Goal: Obtain resource: Obtain resource

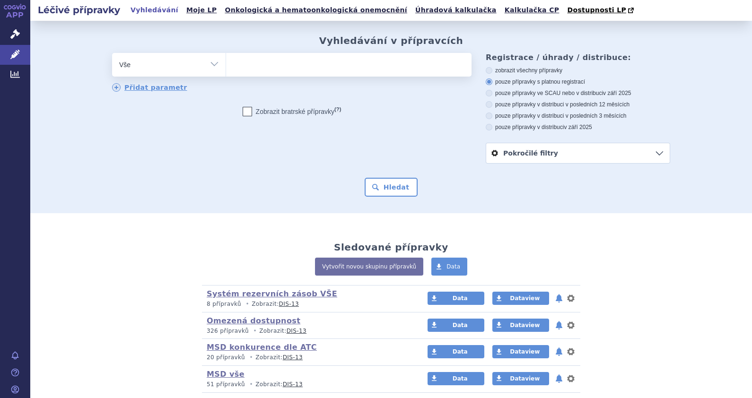
click at [275, 66] on ul at bounding box center [348, 63] width 245 height 20
click at [226, 66] on select at bounding box center [226, 64] width 0 height 24
type input "Ca"
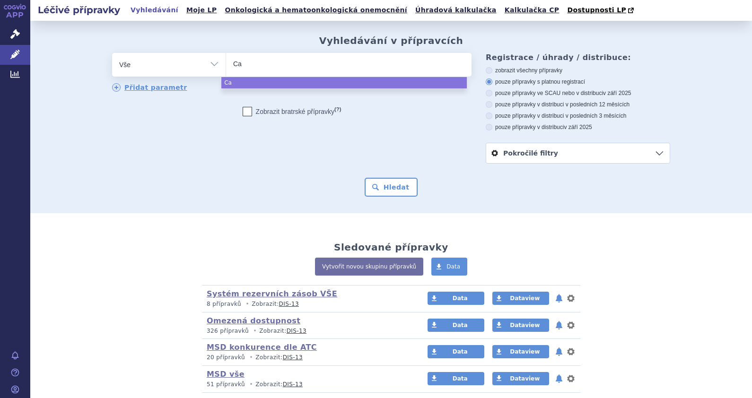
type input "Cap"
type input "Capva"
type input "Capvax"
type input "Capvaxiv"
type input "Capvaxive"
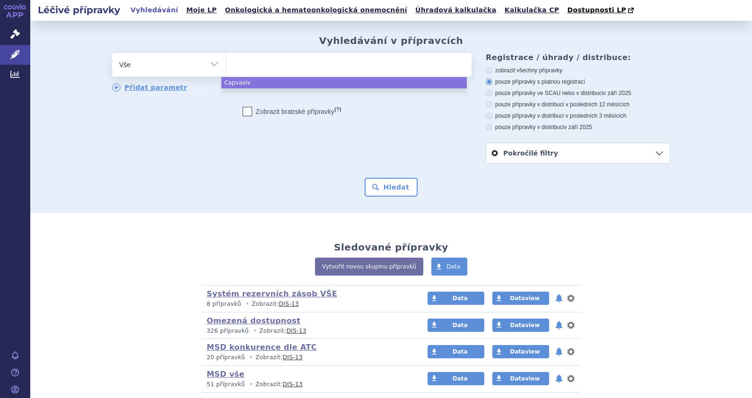
select select "Capvaxive"
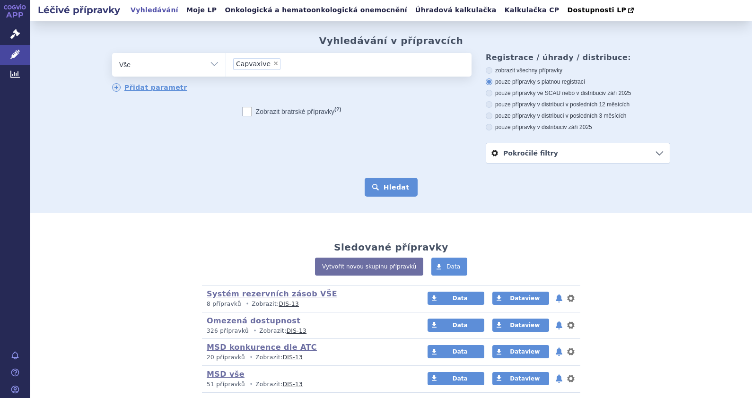
click at [386, 182] on button "Hledat" at bounding box center [391, 187] width 53 height 19
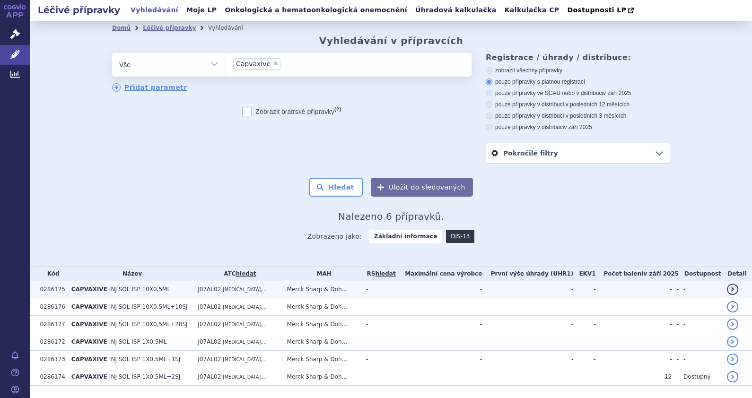
scroll to position [25, 0]
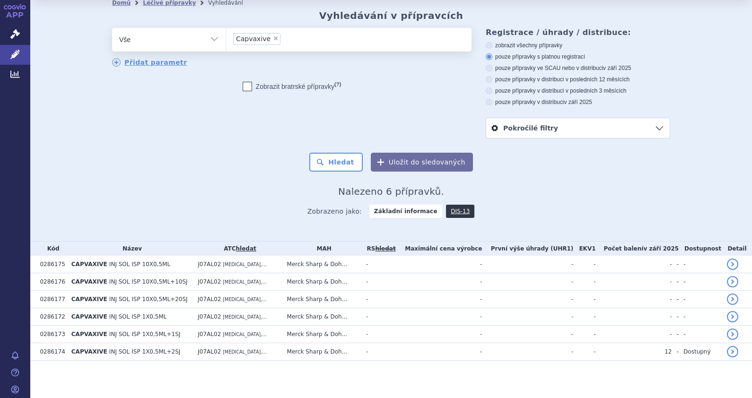
click at [242, 249] on link "hledat" at bounding box center [246, 248] width 20 height 7
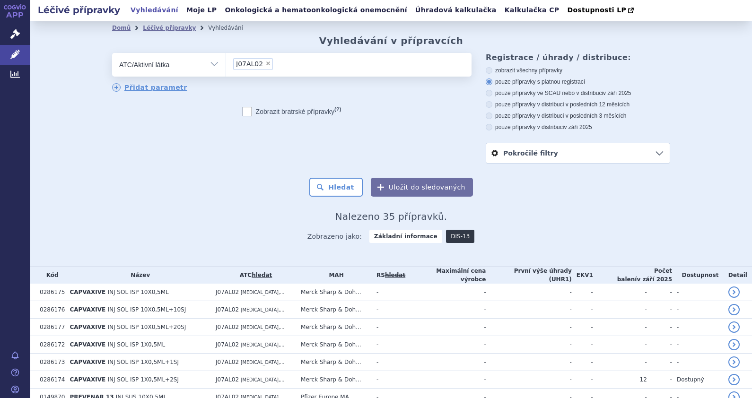
click at [451, 237] on link "DIS-13" at bounding box center [460, 236] width 28 height 13
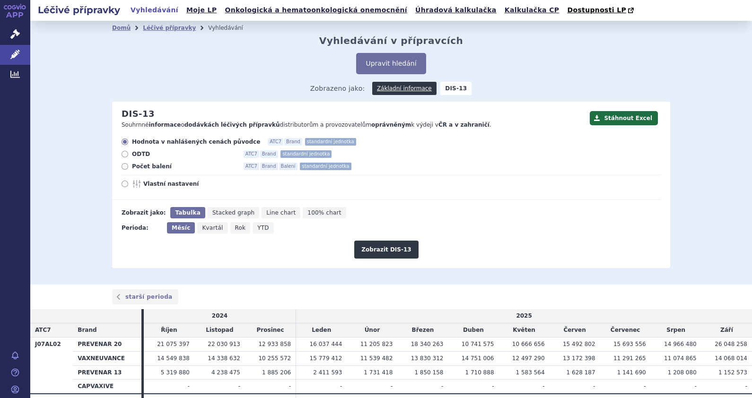
scroll to position [48, 0]
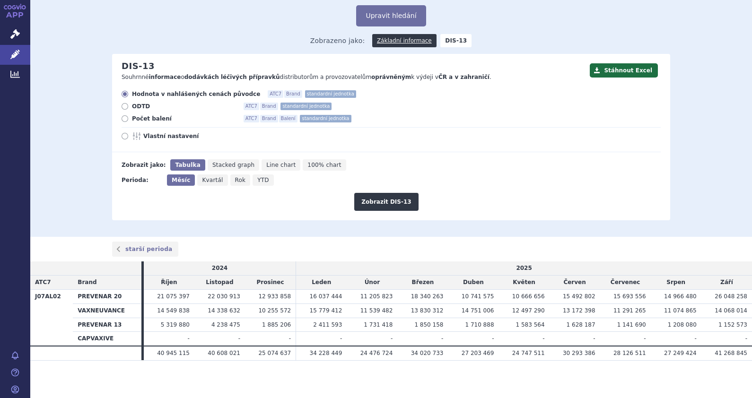
click at [123, 137] on icon at bounding box center [125, 136] width 7 height 7
click at [123, 137] on input "Vlastní nastavení" at bounding box center [125, 137] width 6 height 6
radio input "true"
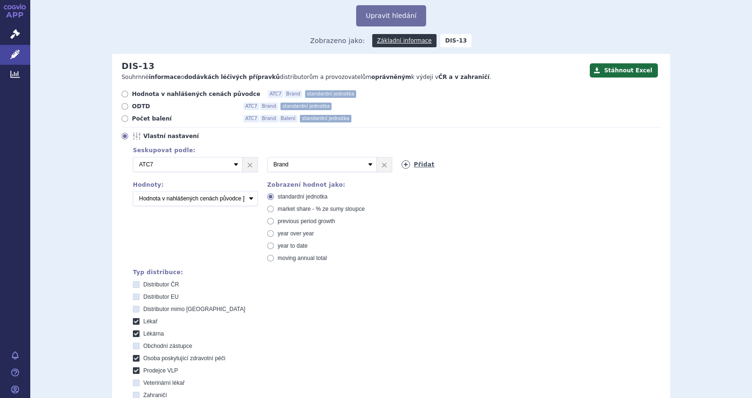
click at [416, 166] on link "Přidat" at bounding box center [417, 164] width 33 height 9
click at [501, 165] on select "Vyberte groupování ATC3 ATC5 ATC7 Brand Balení SÚKL kód MAH VPOIS Referenční sk…" at bounding box center [456, 164] width 110 height 15
select select "package"
click at [401, 157] on select "Vyberte groupování ATC3 ATC5 ATC7 Brand Balení SÚKL kód MAH VPOIS Referenční sk…" at bounding box center [456, 164] width 110 height 15
click at [245, 198] on select "Počet balení Hodnota v nahlášených cenách původce [DIS-13] Hodnota v maximálníc…" at bounding box center [195, 198] width 125 height 15
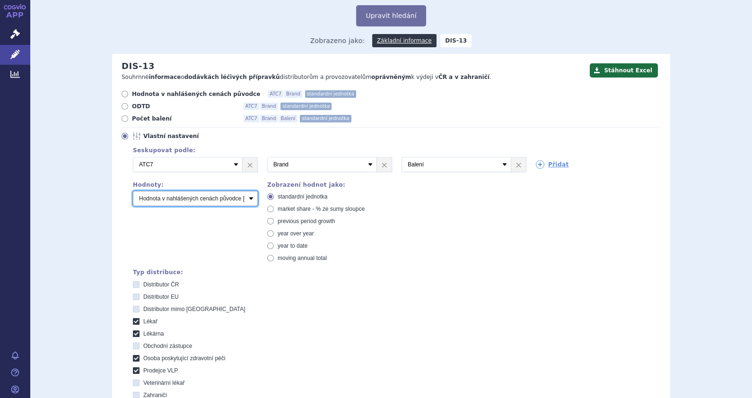
click at [133, 191] on select "Počet balení Hodnota v nahlášených cenách původce [DIS-13] Hodnota v maximálníc…" at bounding box center [195, 198] width 125 height 15
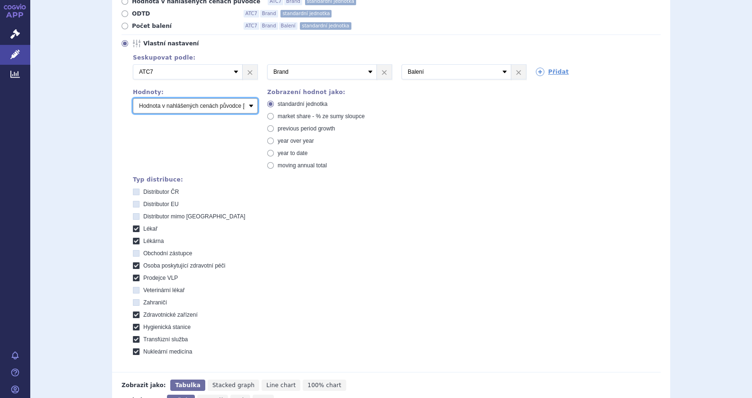
scroll to position [225, 0]
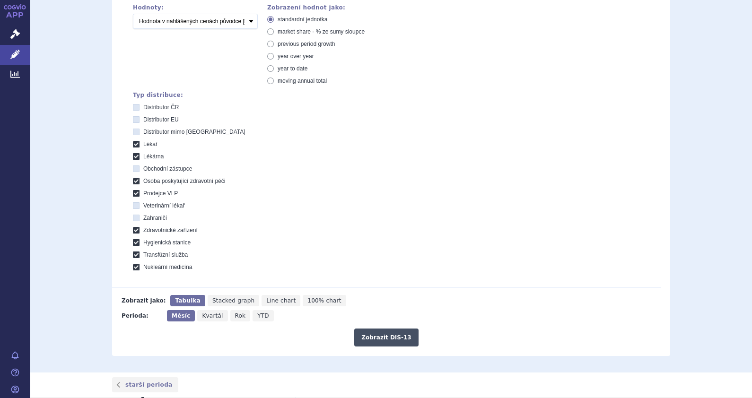
click at [381, 341] on button "Zobrazit DIS-13" at bounding box center [386, 338] width 64 height 18
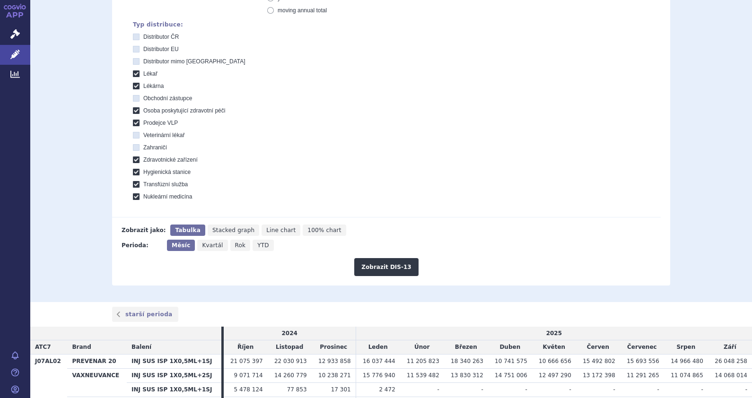
scroll to position [374, 0]
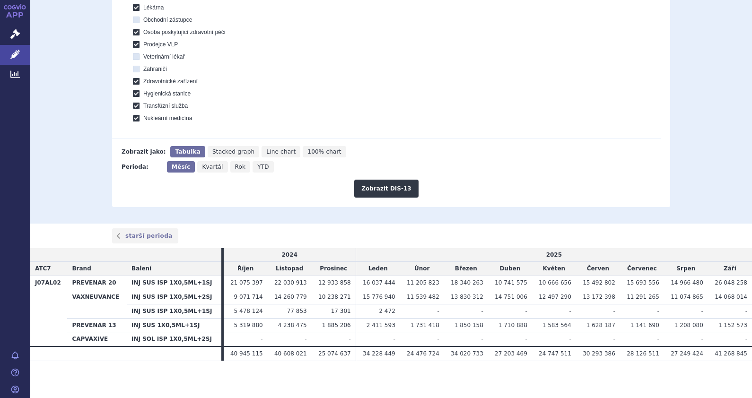
click at [235, 167] on span "Rok" at bounding box center [240, 167] width 11 height 7
click at [230, 167] on input "Rok" at bounding box center [233, 164] width 6 height 6
radio input "true"
click at [377, 192] on button "Zobrazit DIS-13" at bounding box center [386, 189] width 64 height 18
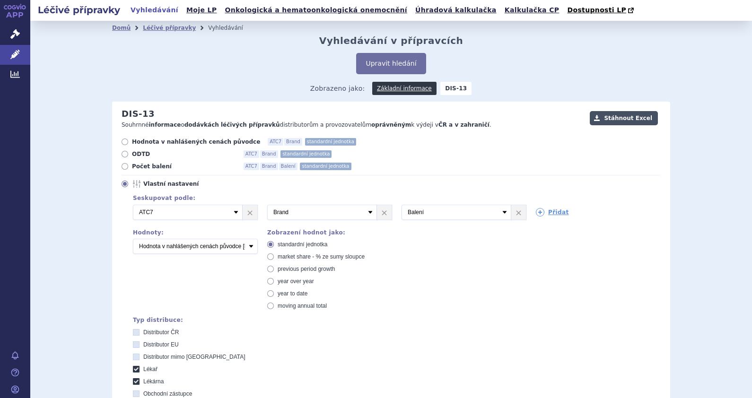
click at [625, 120] on button "Stáhnout Excel" at bounding box center [624, 118] width 68 height 14
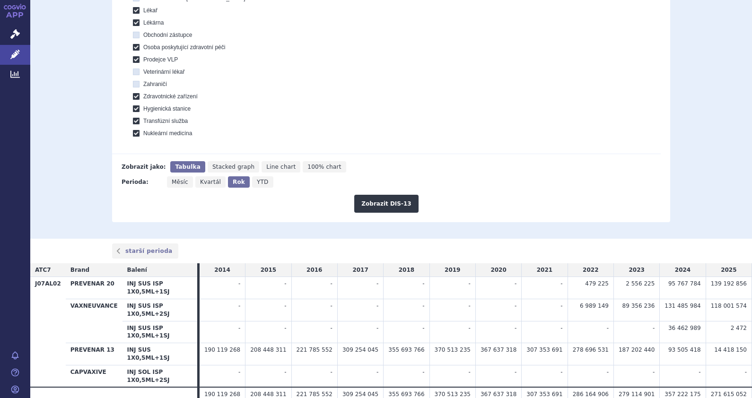
scroll to position [360, 0]
